Goal: Browse casually

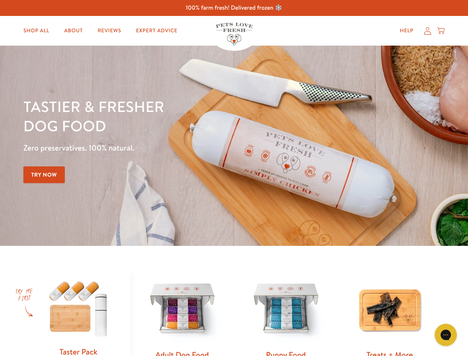
click at [234, 178] on div "Tastier & fresher dog food Zero preservatives. 100% natural. Try Now" at bounding box center [163, 146] width 281 height 98
click at [446, 335] on icon "Gorgias live chat" at bounding box center [445, 334] width 7 height 7
